Goal: Register for event/course

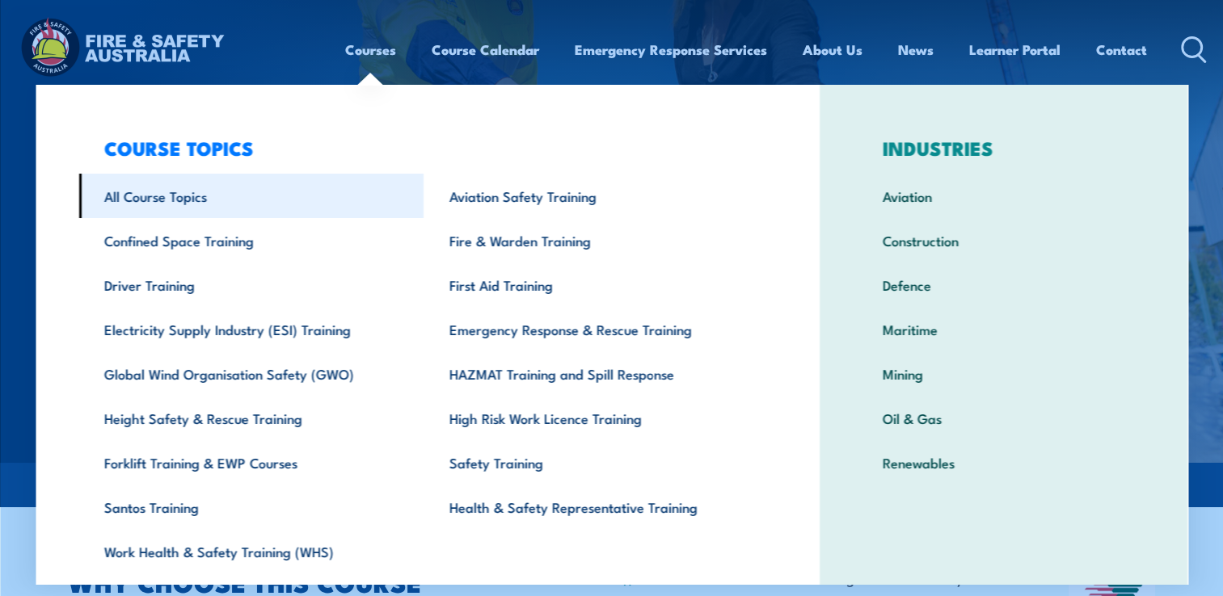
scroll to position [49, 0]
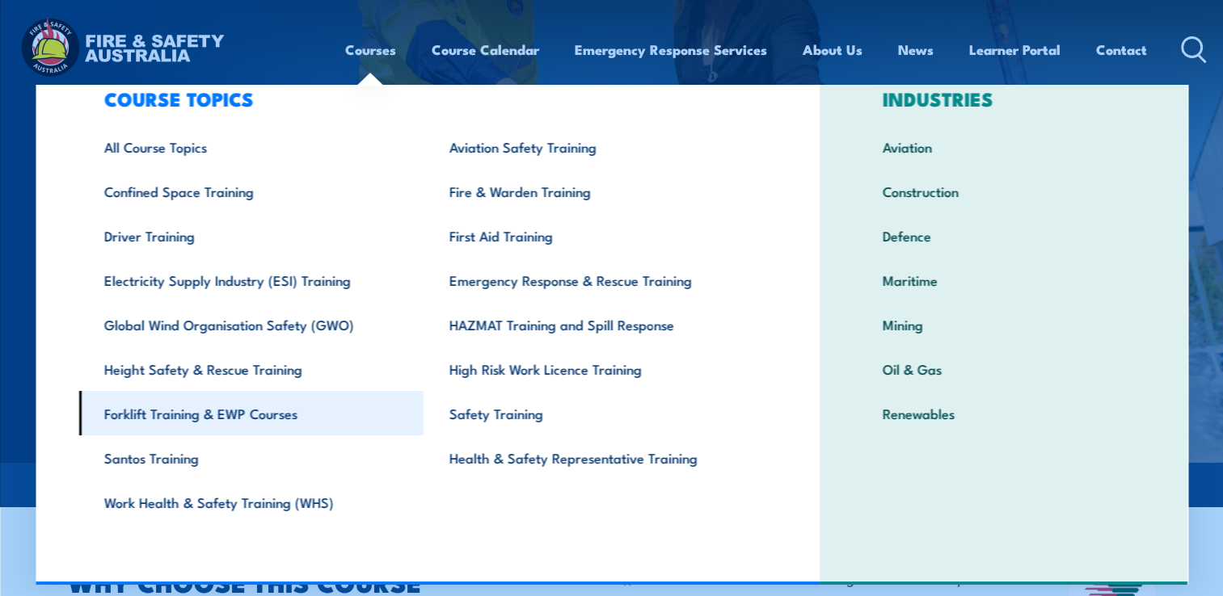
click at [280, 413] on link "Forklift Training & EWP Courses" at bounding box center [250, 413] width 345 height 44
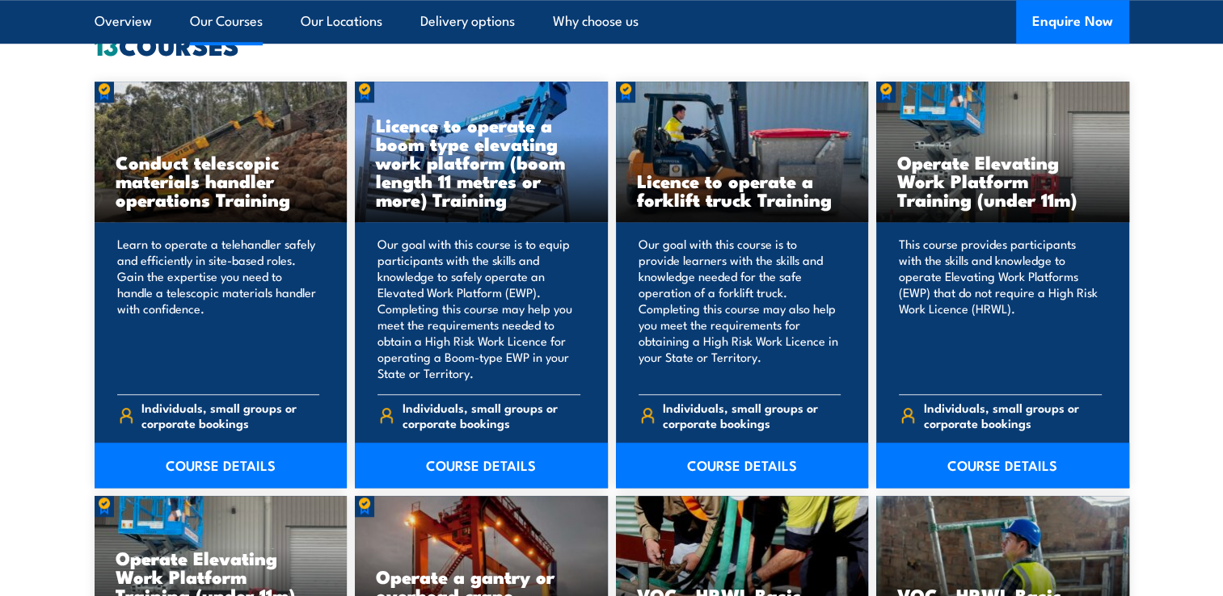
scroll to position [1295, 0]
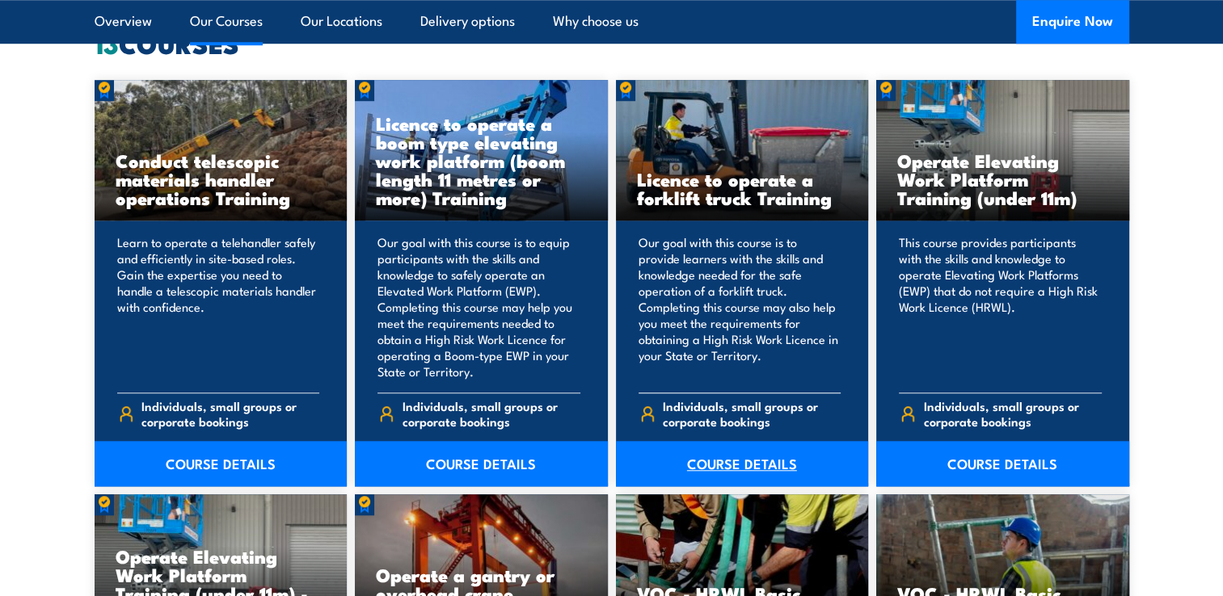
click at [734, 471] on link "COURSE DETAILS" at bounding box center [742, 463] width 253 height 45
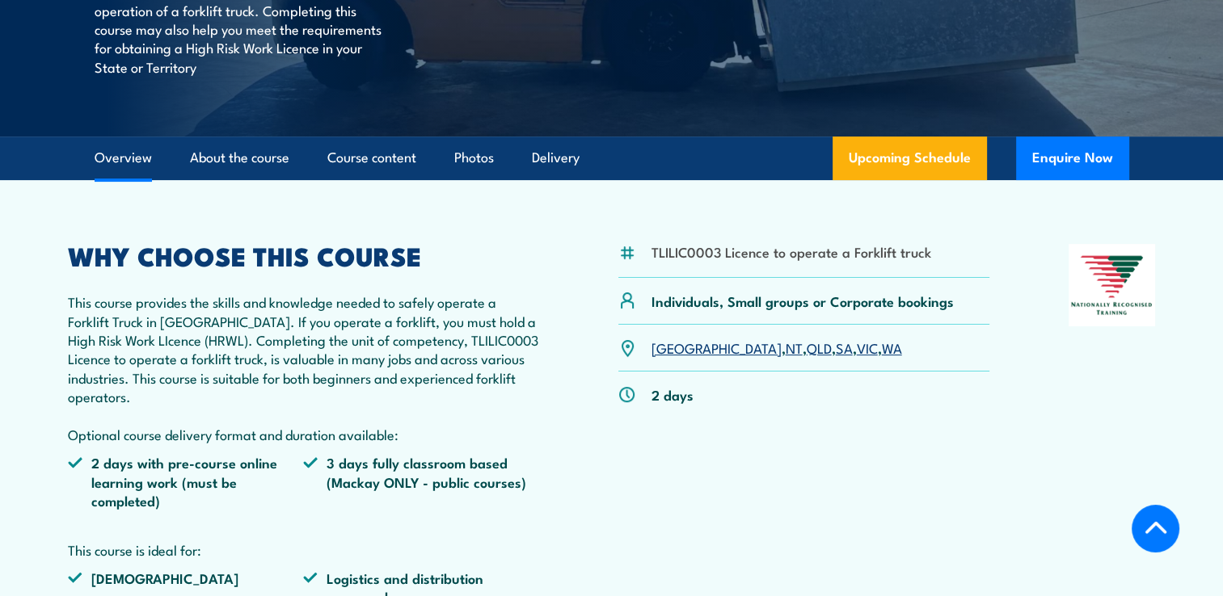
scroll to position [381, 0]
click at [836, 345] on link "SA" at bounding box center [844, 347] width 17 height 19
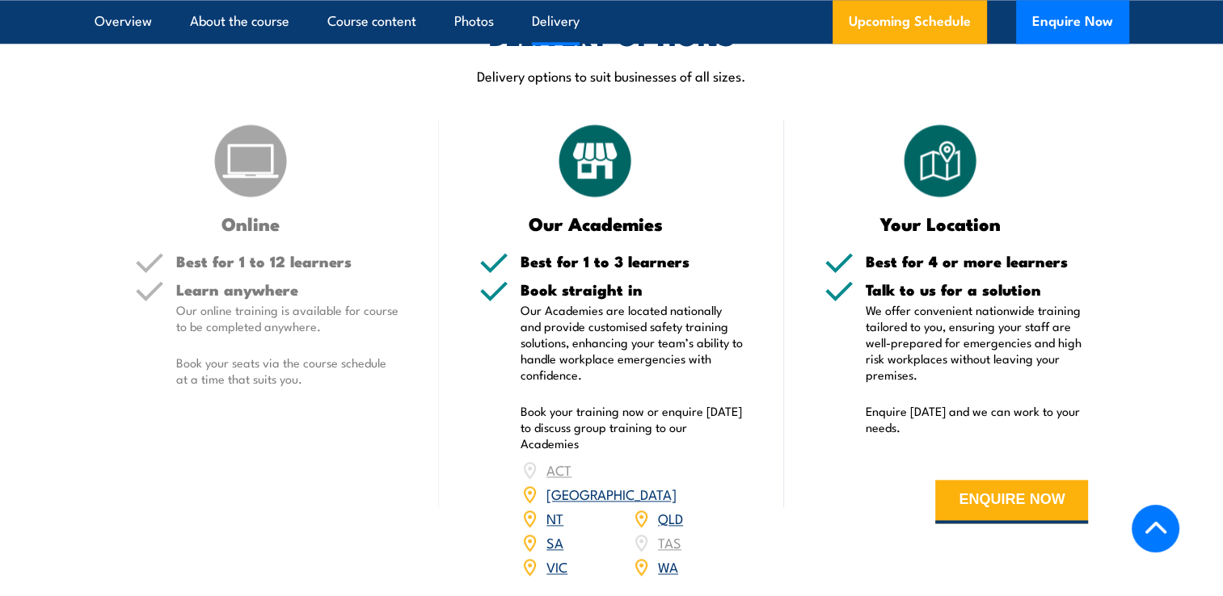
scroll to position [2056, 0]
